Goal: Find specific page/section: Find specific page/section

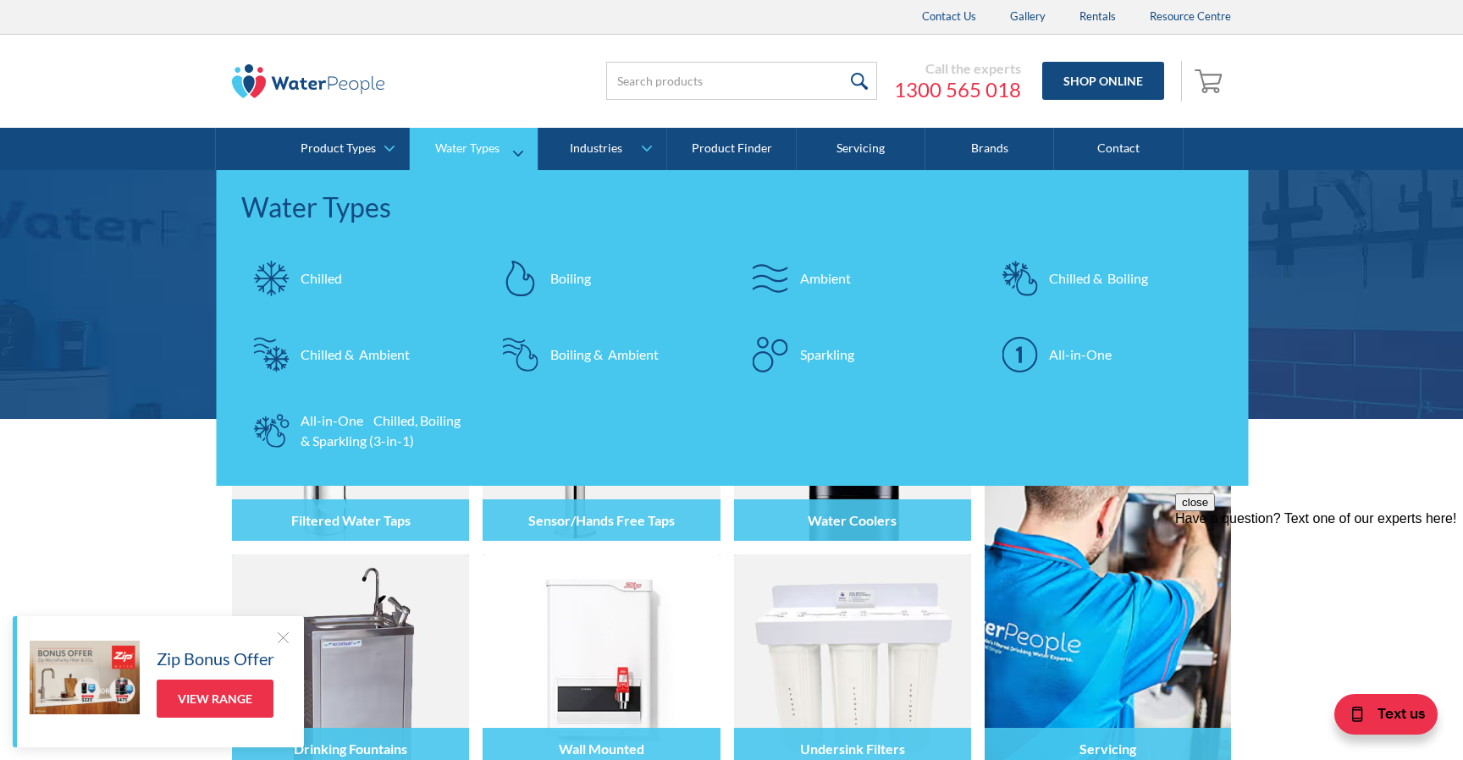
click at [303, 286] on div "Chilled" at bounding box center [321, 278] width 41 height 20
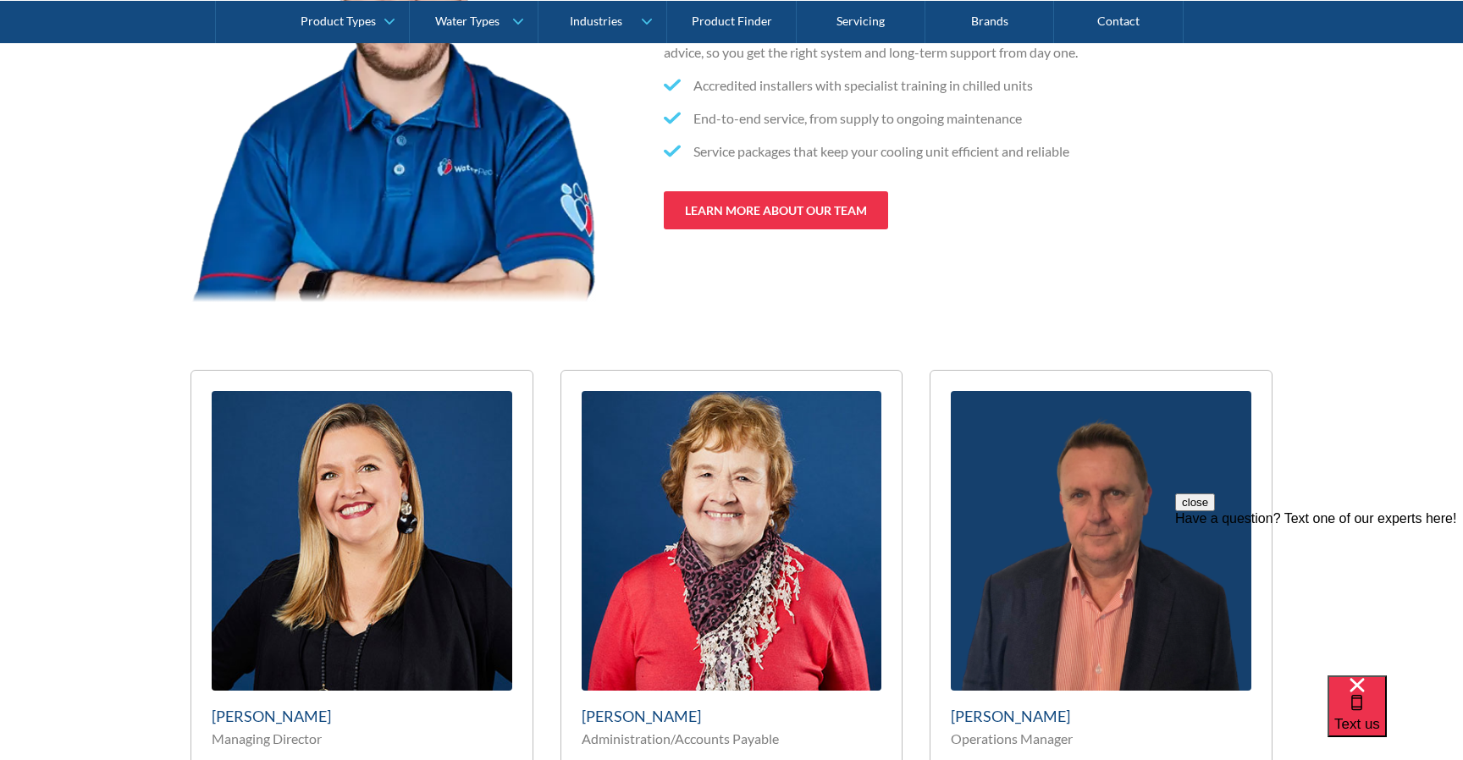
scroll to position [9196, 0]
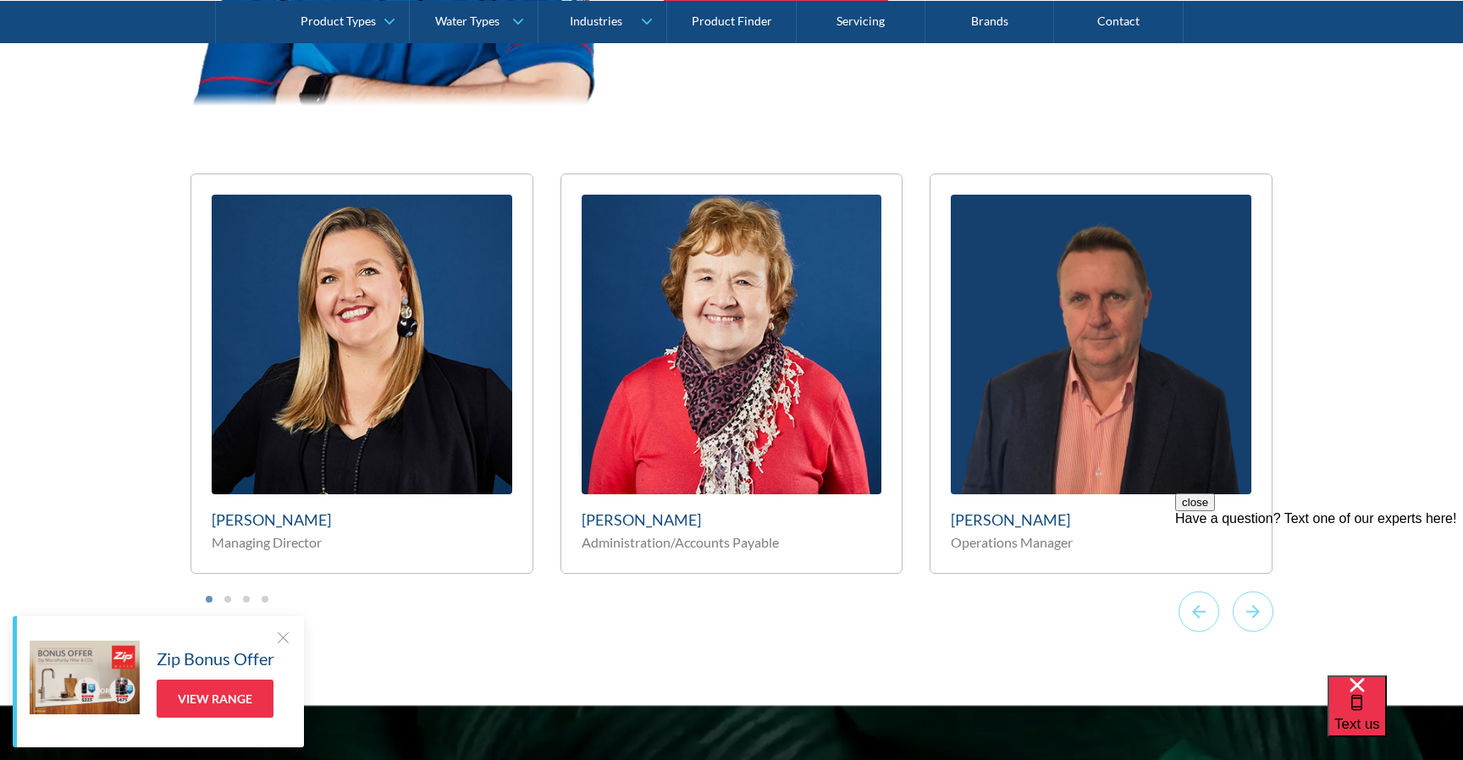
click at [282, 634] on div at bounding box center [282, 637] width 17 height 17
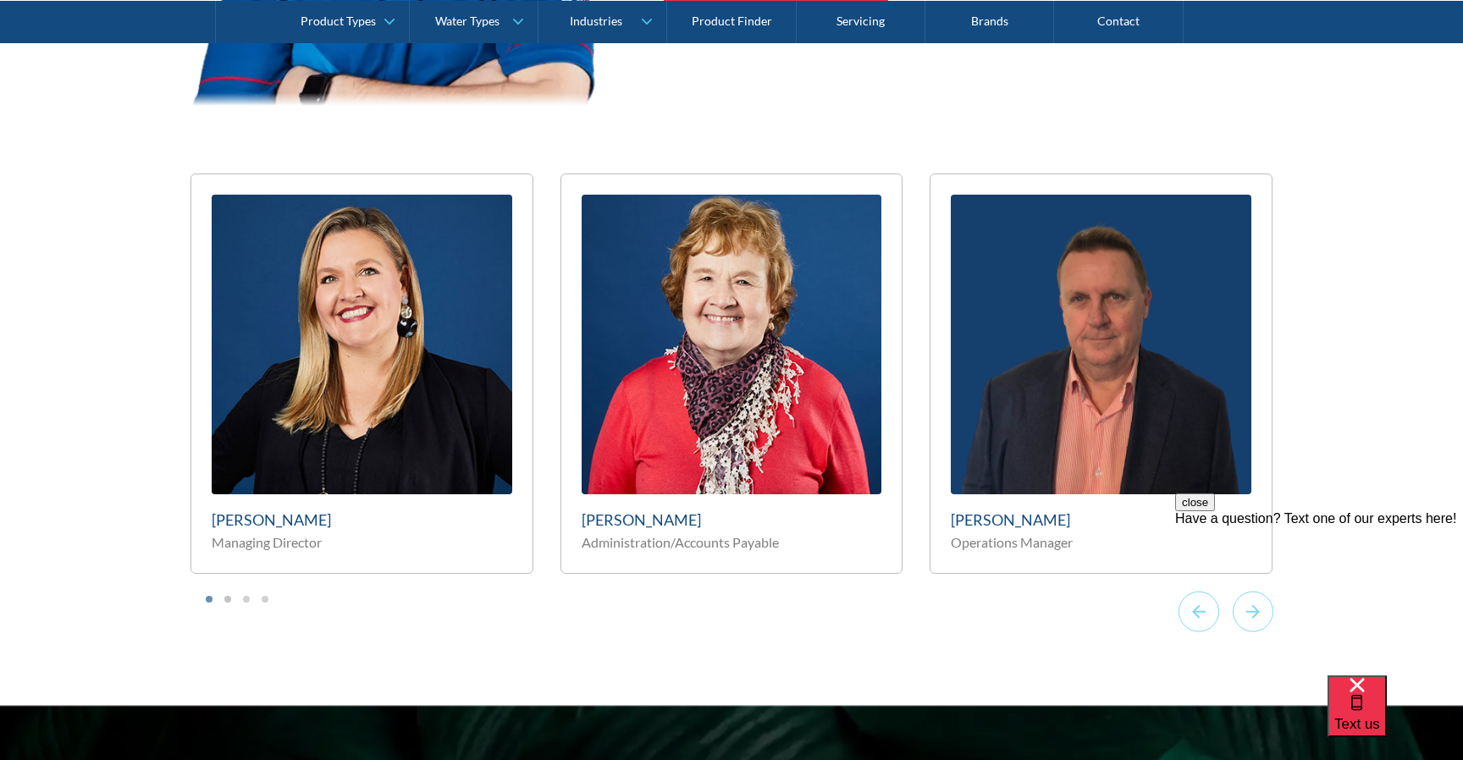
click at [226, 599] on button "Go to page 2" at bounding box center [227, 599] width 7 height 7
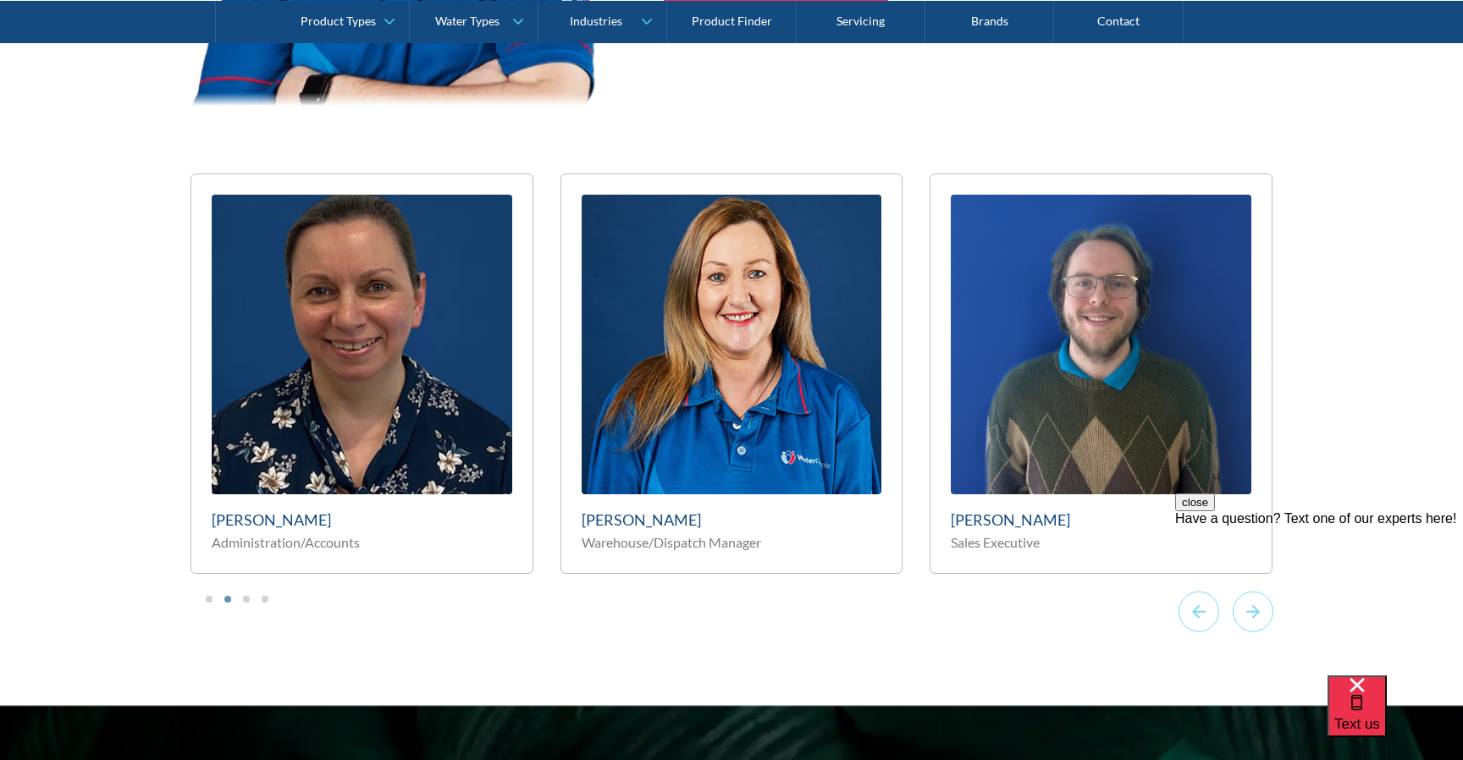
click at [207, 594] on li "Select a slide to show" at bounding box center [209, 598] width 12 height 14
click at [203, 600] on li "Select a slide to show" at bounding box center [209, 598] width 12 height 14
click at [207, 599] on button "Go to page 1" at bounding box center [209, 599] width 7 height 7
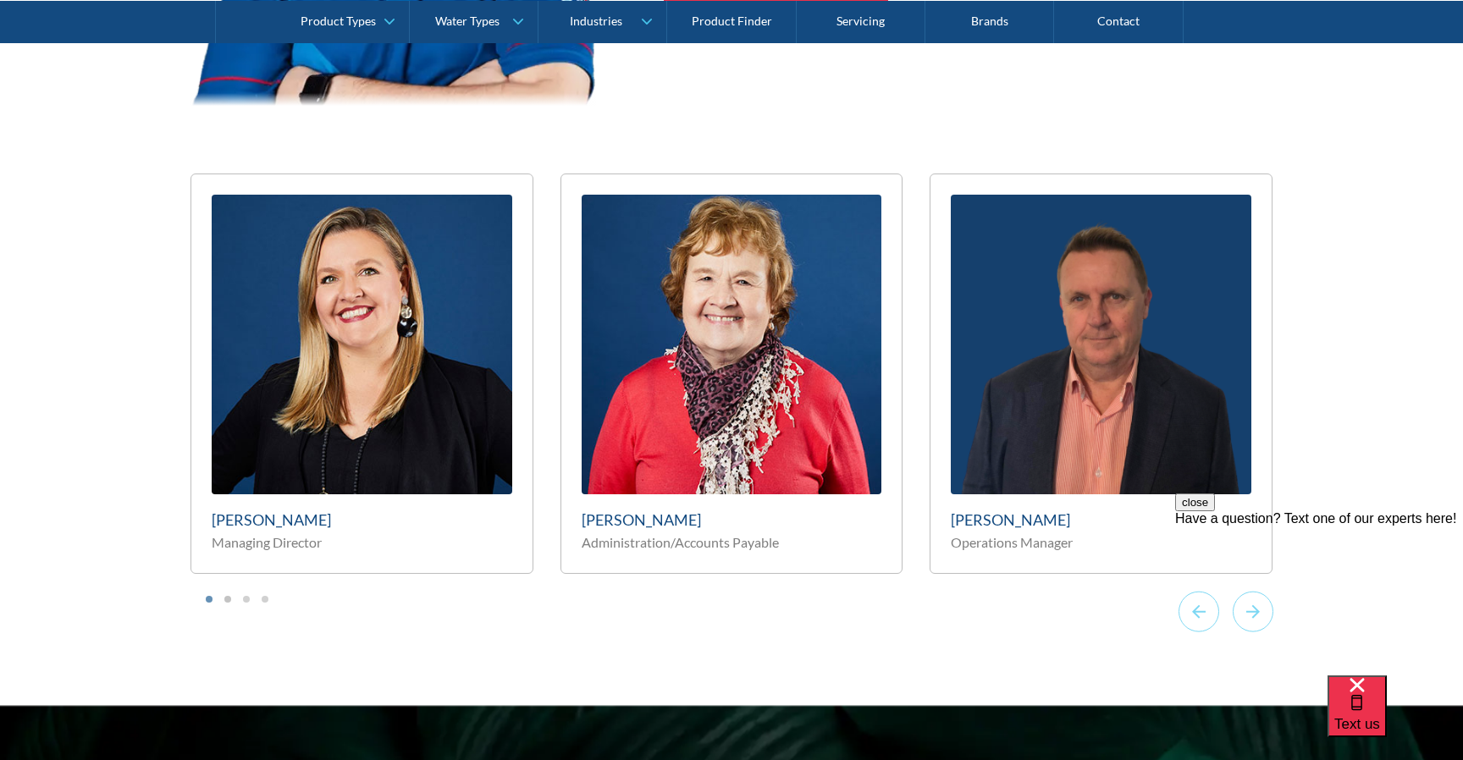
click at [224, 598] on button "Go to page 2" at bounding box center [227, 599] width 7 height 7
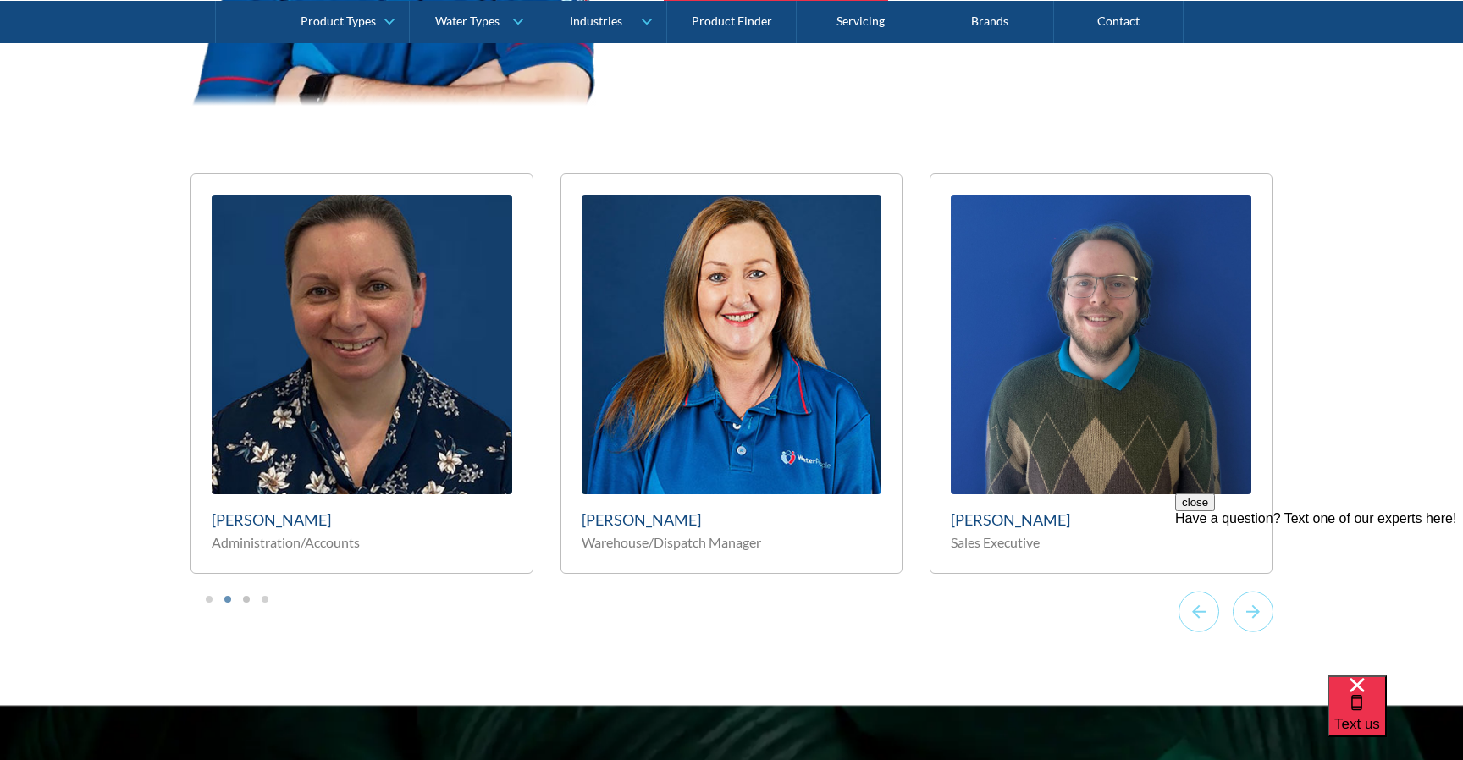
click at [246, 599] on button "Go to page 3" at bounding box center [246, 599] width 7 height 7
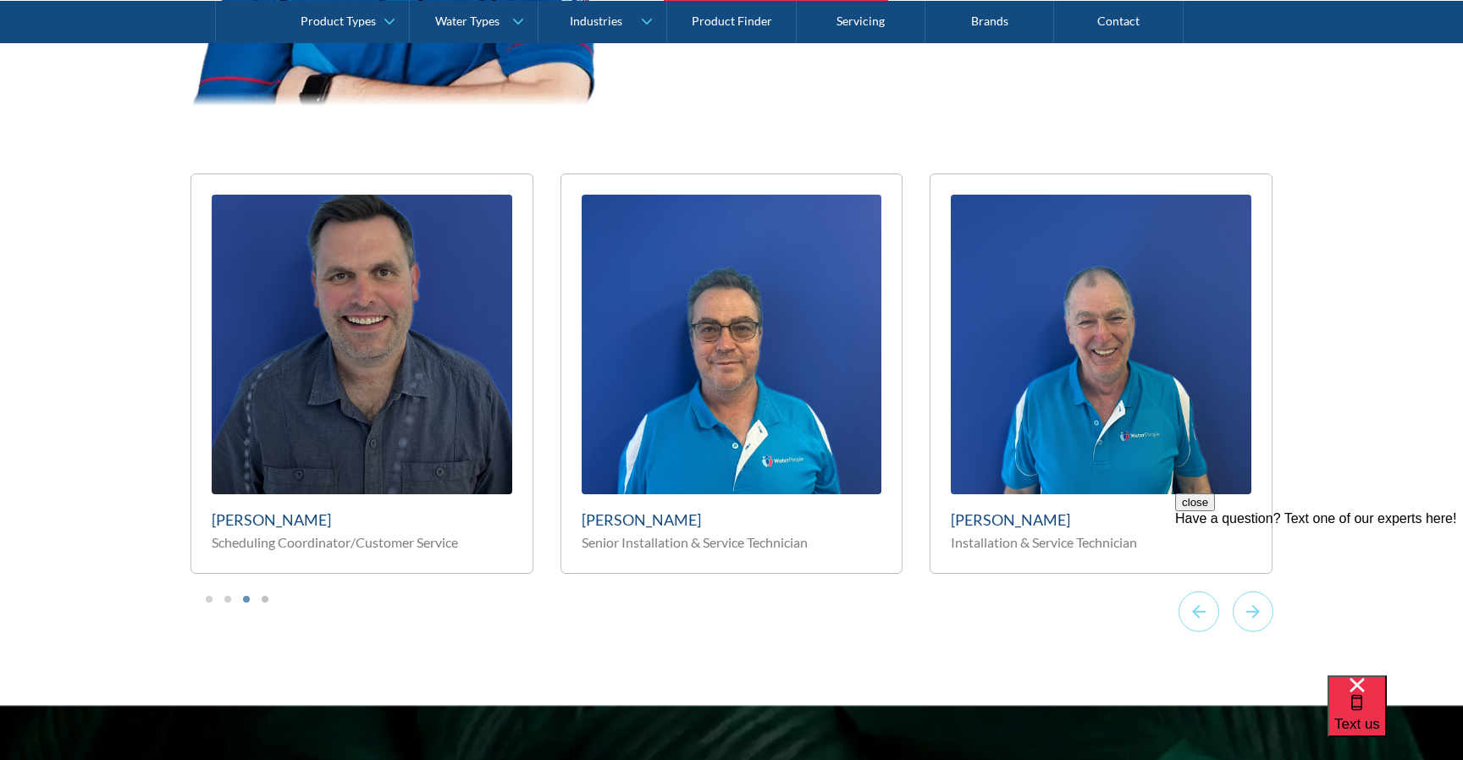
click at [266, 597] on button "Go to page 4" at bounding box center [265, 599] width 7 height 7
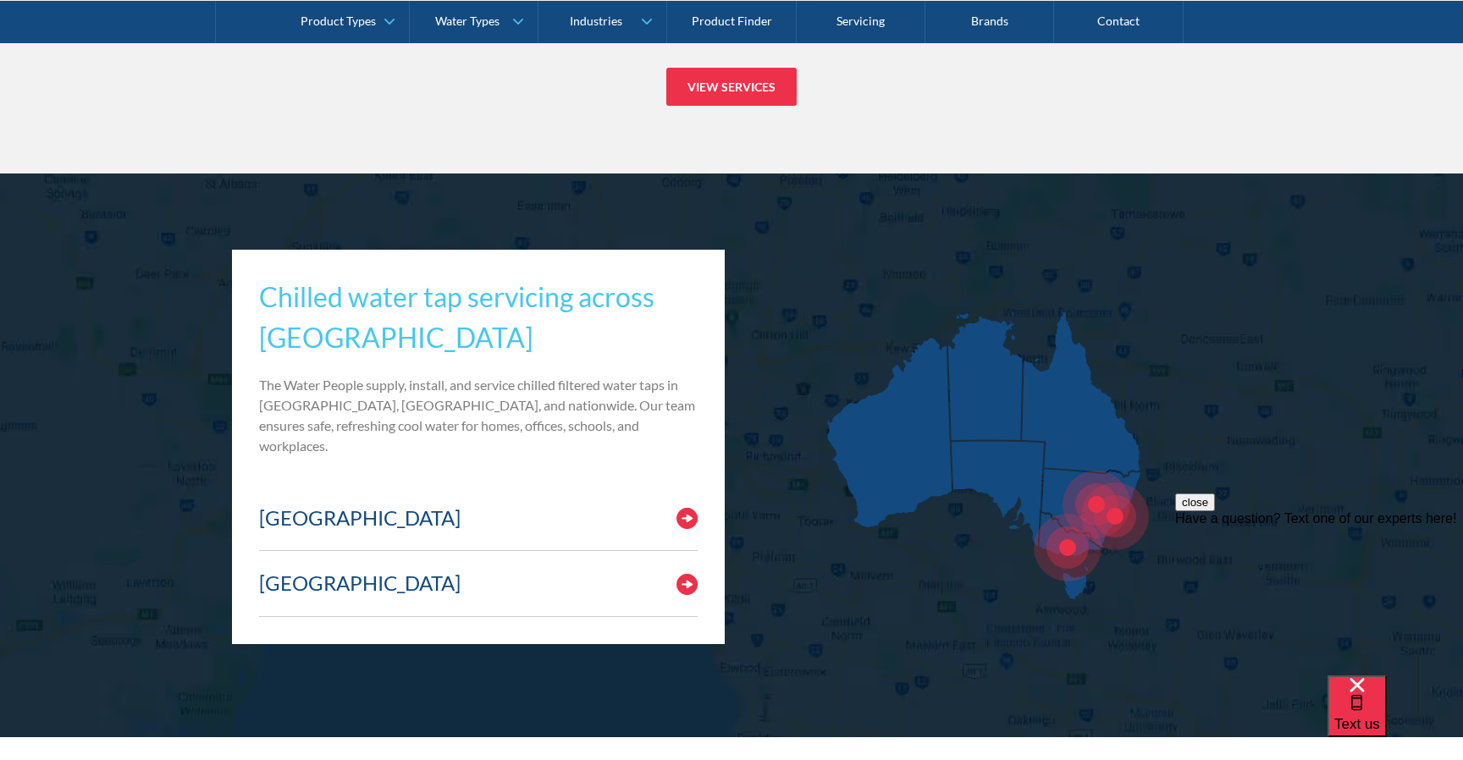
scroll to position [7598, 0]
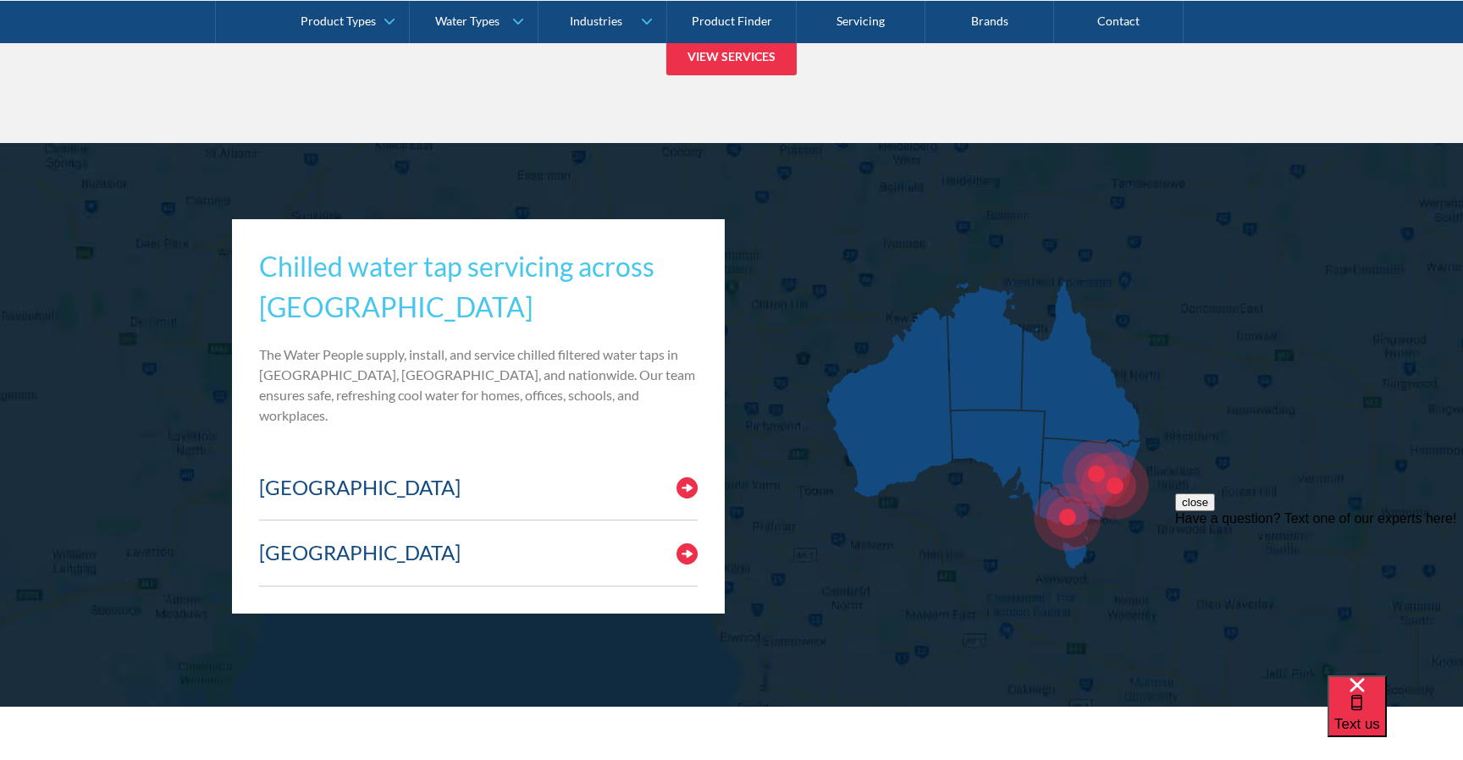
click at [1063, 504] on div at bounding box center [1068, 517] width 68 height 68
click at [685, 544] on img at bounding box center [687, 554] width 21 height 21
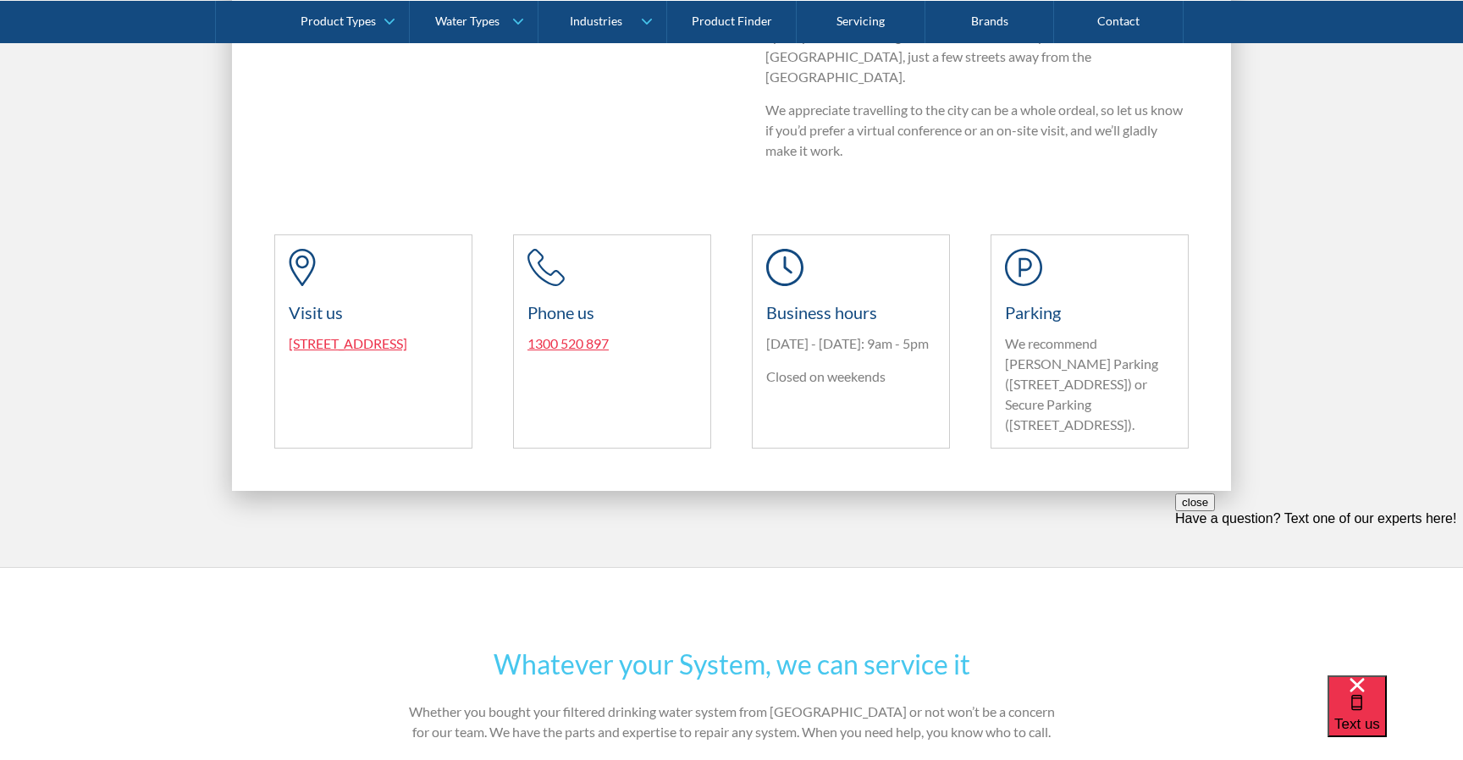
scroll to position [2246, 0]
